Goal: Task Accomplishment & Management: Use online tool/utility

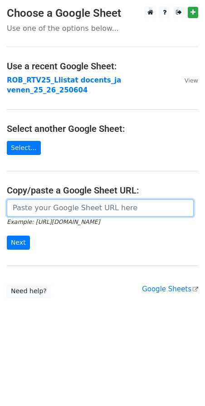
click at [54, 199] on input "url" at bounding box center [100, 207] width 187 height 17
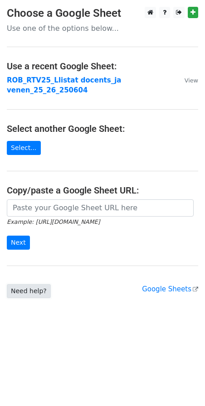
click at [32, 284] on link "Need help?" at bounding box center [29, 291] width 44 height 14
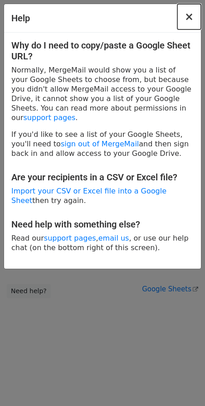
click at [189, 17] on span "×" at bounding box center [188, 16] width 9 height 13
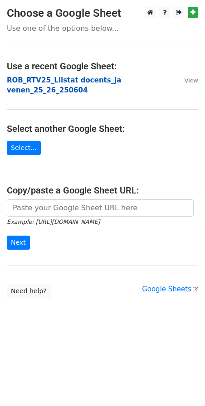
click at [69, 81] on strong "ROB_RTV25_Llistat docents_ja venen_25_26_250604" at bounding box center [64, 85] width 114 height 19
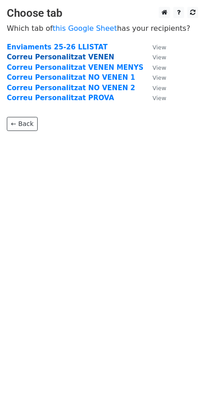
click at [48, 57] on strong "Correu Personalitzat VENEN" at bounding box center [60, 57] width 107 height 8
